Goal: Information Seeking & Learning: Learn about a topic

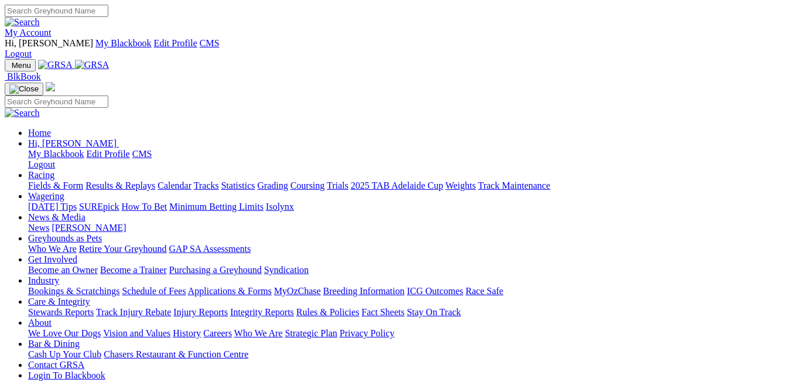
drag, startPoint x: 810, startPoint y: 75, endPoint x: 757, endPoint y: 64, distance: 54.3
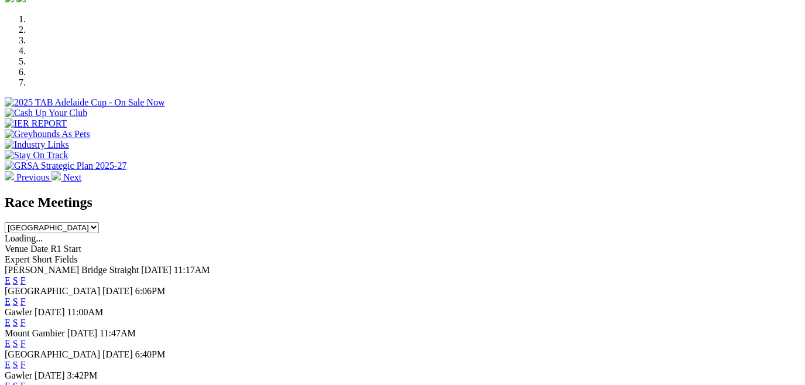
scroll to position [412, 0]
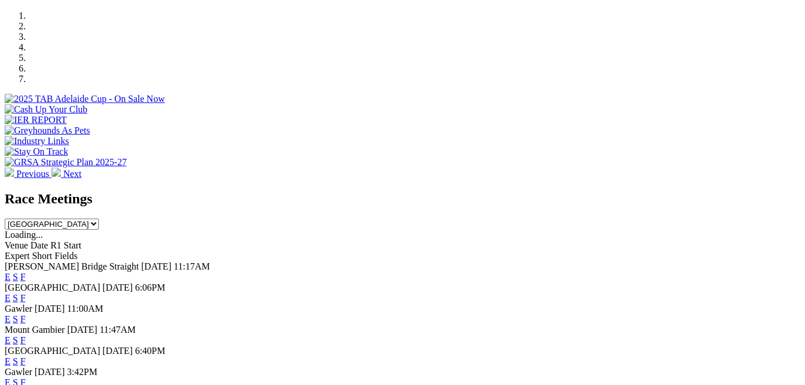
click at [11, 293] on link "E" at bounding box center [8, 298] width 6 height 10
